Goal: Check status: Check status

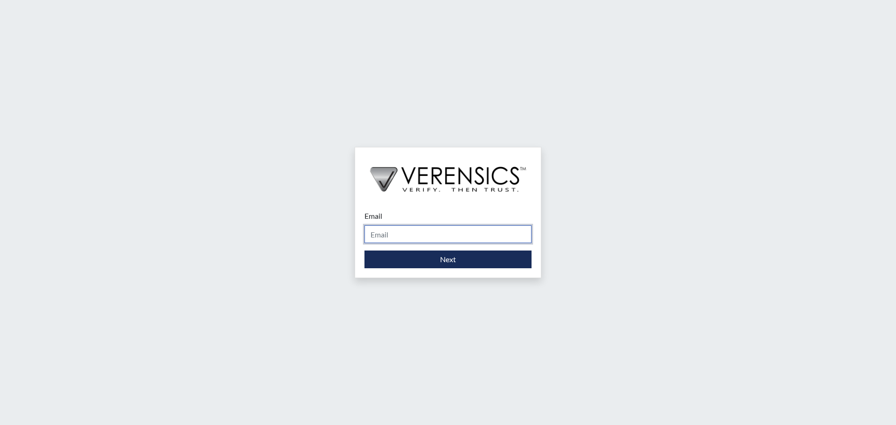
click at [385, 236] on input "Email" at bounding box center [448, 234] width 167 height 18
type input "[EMAIL_ADDRESS][PERSON_NAME][DOMAIN_NAME]"
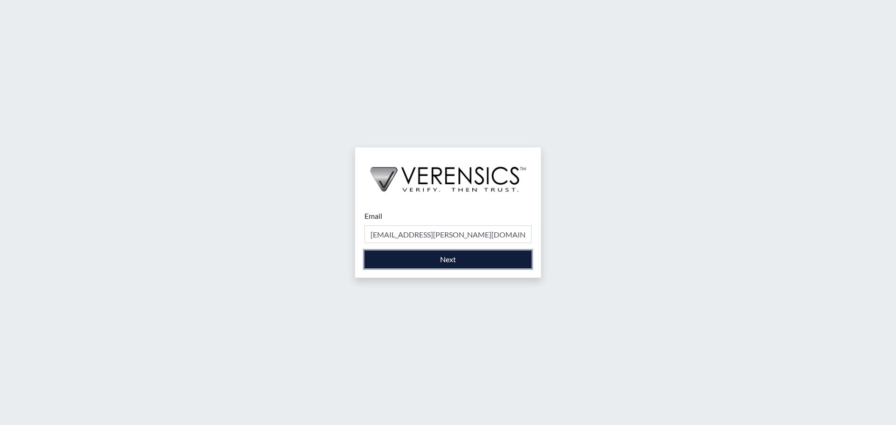
drag, startPoint x: 409, startPoint y: 251, endPoint x: 452, endPoint y: 260, distance: 44.3
click at [452, 260] on button "Next" at bounding box center [448, 260] width 167 height 18
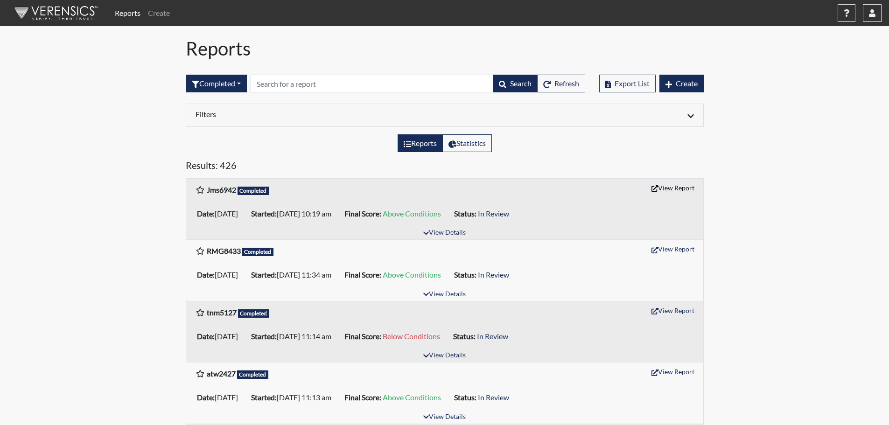
click at [661, 187] on button "View Report" at bounding box center [673, 188] width 51 height 14
click at [876, 12] on button "button" at bounding box center [872, 13] width 19 height 18
click at [792, 125] on link "Sign Out" at bounding box center [779, 117] width 204 height 15
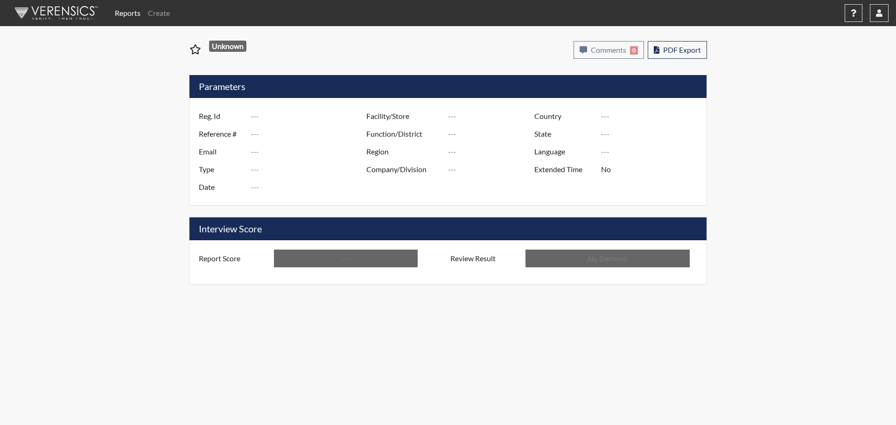
type input "Jms6942"
type input "51330"
type input "---"
type input "Corrections Pre-Employment"
type input "[DATE]"
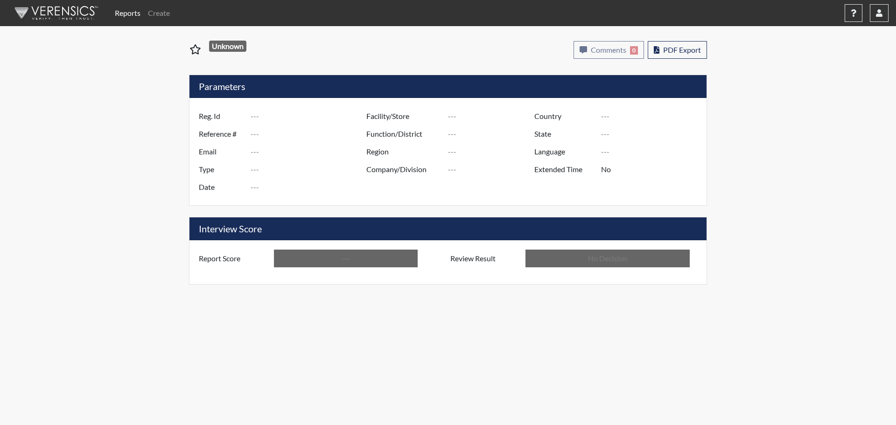
type input "[PERSON_NAME]"
type input "[GEOGRAPHIC_DATA]"
type input "[US_STATE]"
type input "English"
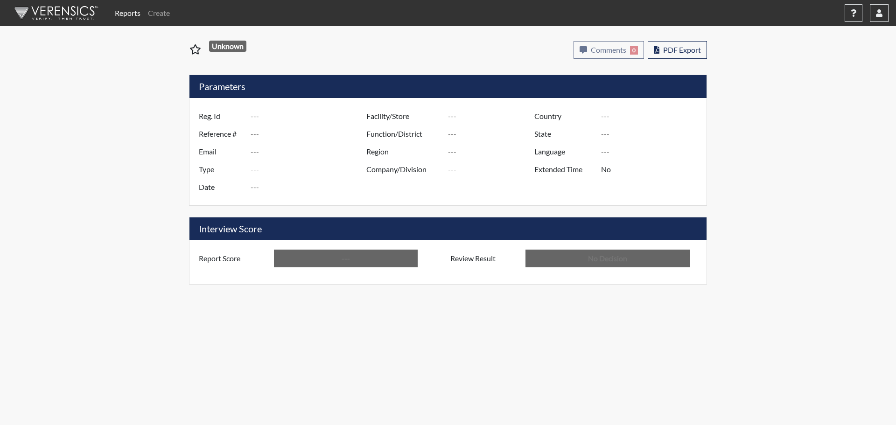
type input "Above Conditions"
type input "In Review"
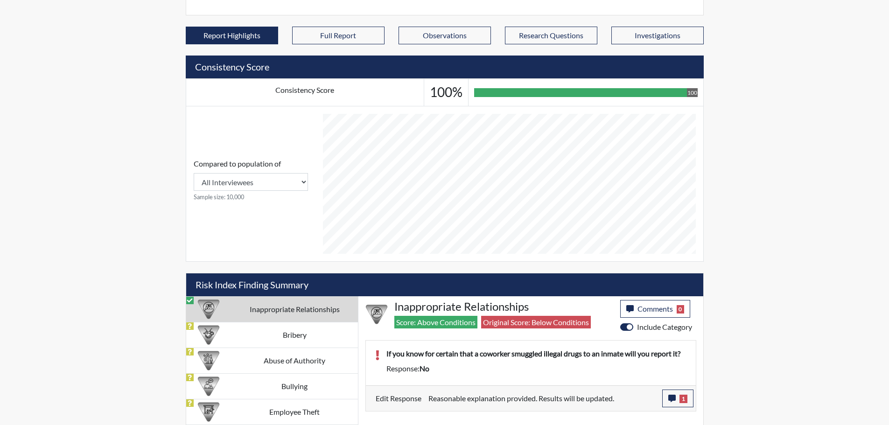
scroll to position [292, 0]
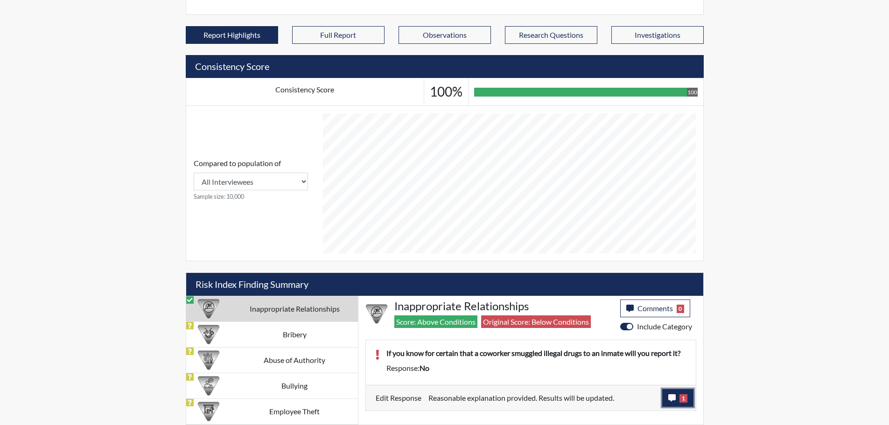
click at [688, 397] on button "1" at bounding box center [677, 398] width 31 height 18
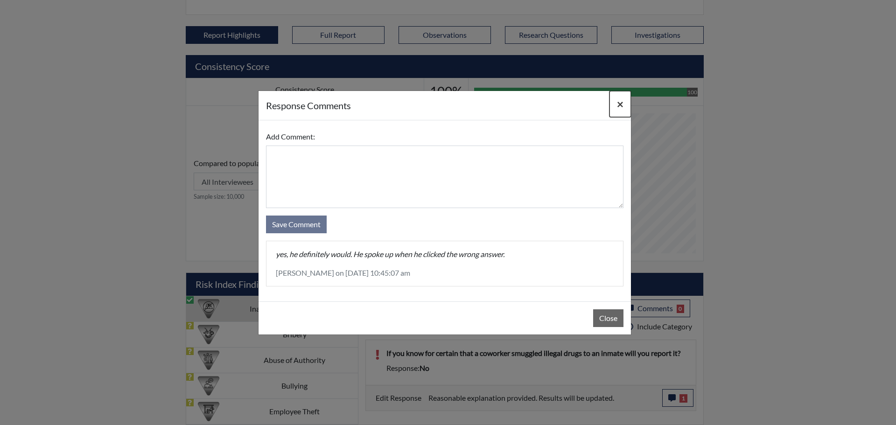
click at [620, 103] on span "×" at bounding box center [620, 104] width 7 height 14
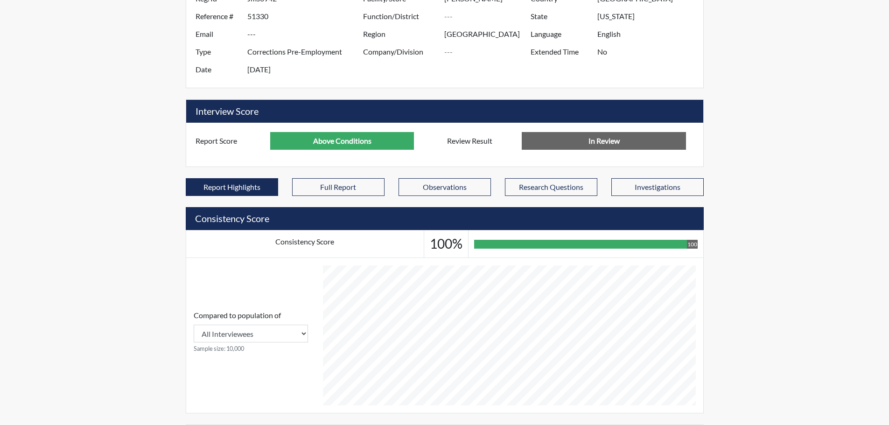
scroll to position [0, 0]
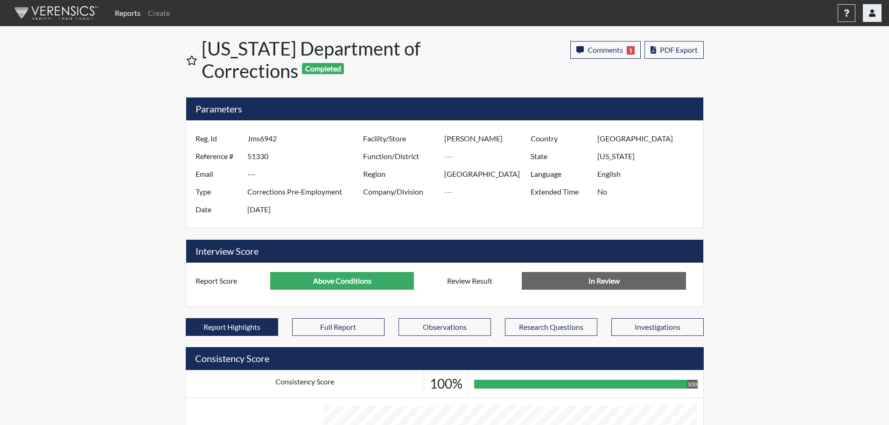
click at [870, 14] on icon "button" at bounding box center [872, 12] width 7 height 7
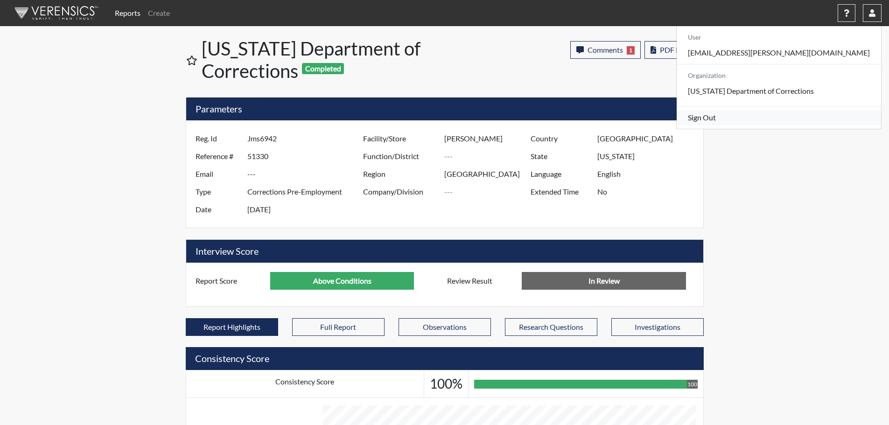
click at [783, 125] on link "Sign Out" at bounding box center [779, 117] width 204 height 15
